Goal: Find specific page/section: Find specific page/section

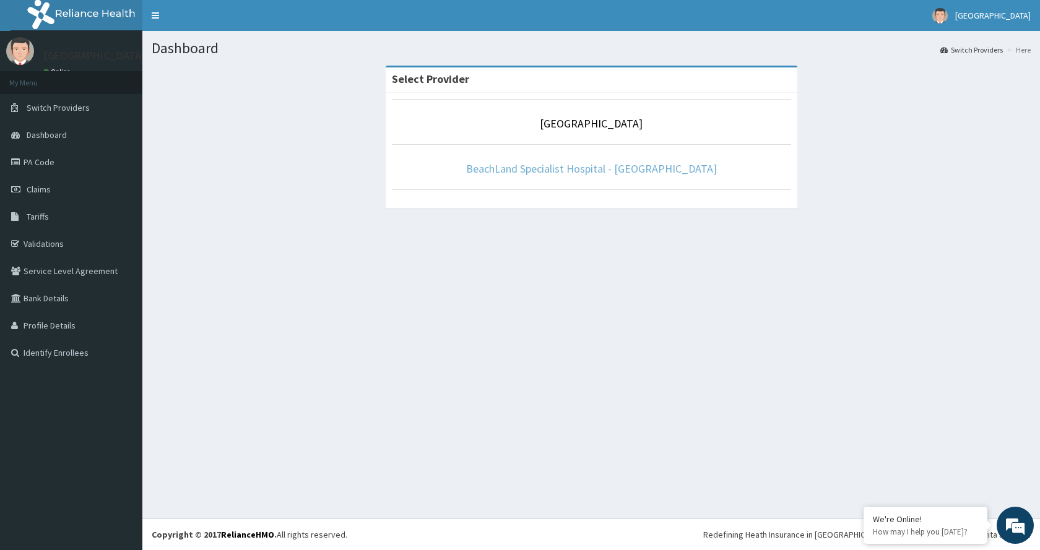
click at [551, 170] on link "BeachLand Specialist Hospital - [GEOGRAPHIC_DATA]" at bounding box center [591, 169] width 251 height 14
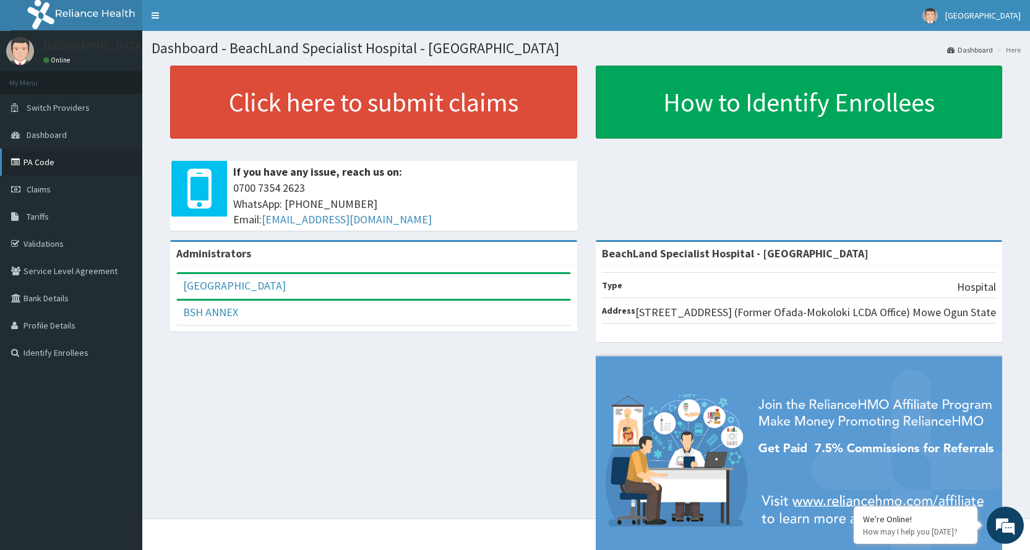
click at [36, 164] on link "PA Code" at bounding box center [71, 162] width 142 height 27
